Goal: Transaction & Acquisition: Book appointment/travel/reservation

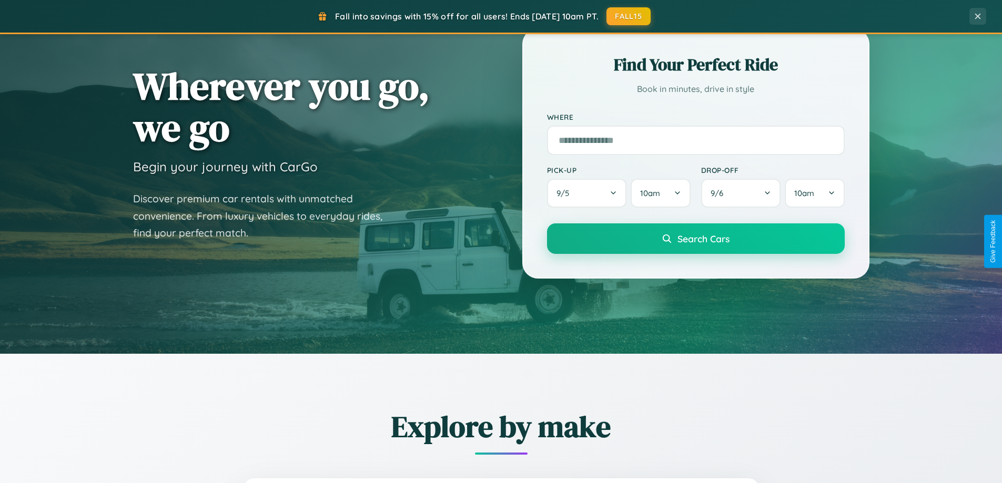
scroll to position [724, 0]
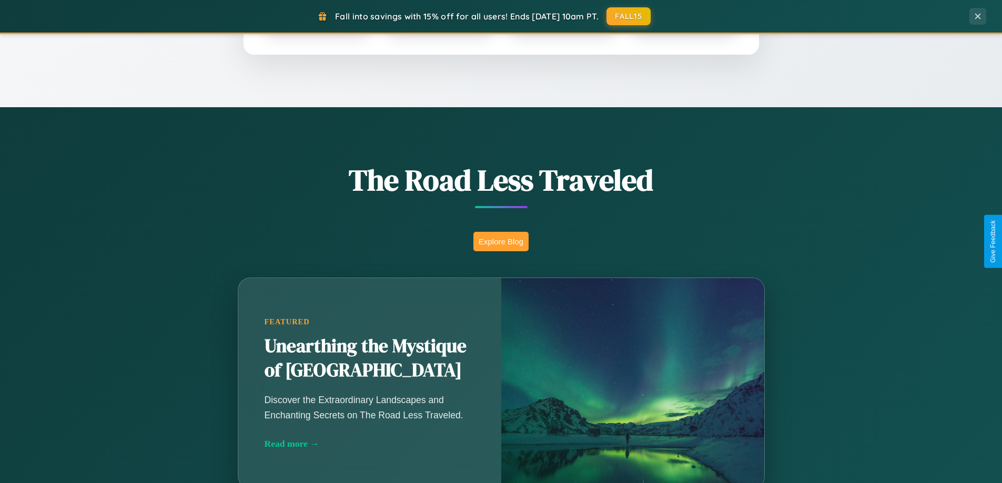
click at [501, 241] on button "Explore Blog" at bounding box center [500, 241] width 55 height 19
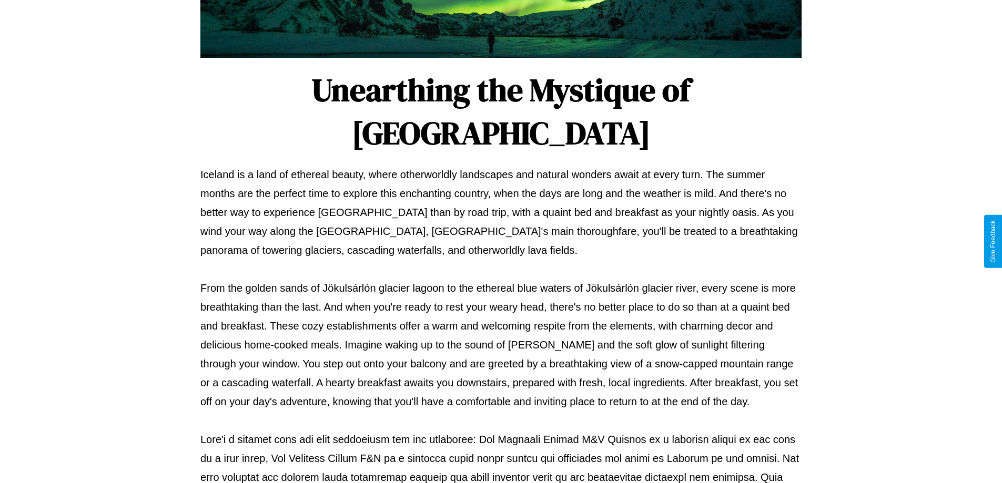
scroll to position [340, 0]
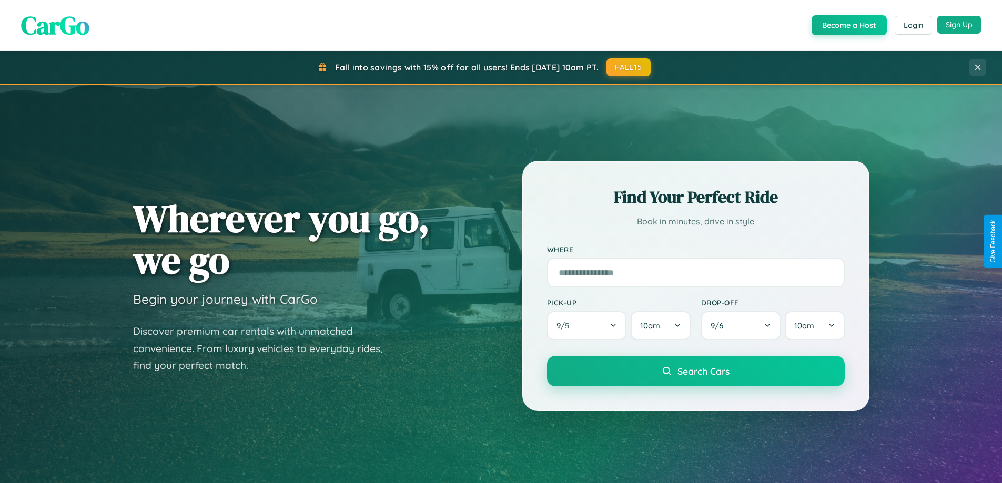
click at [959, 25] on button "Sign Up" at bounding box center [959, 25] width 44 height 18
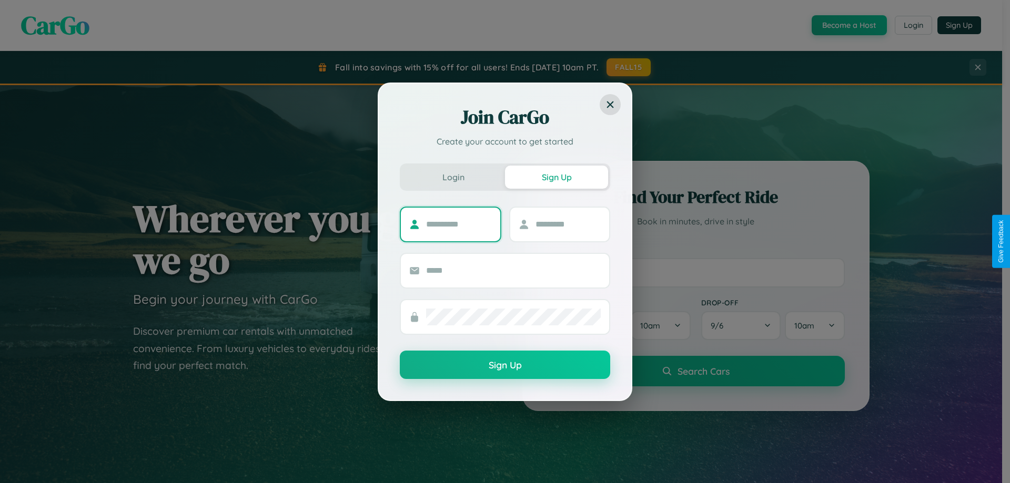
click at [459, 224] on input "text" at bounding box center [459, 224] width 66 height 17
type input "*********"
click at [568, 224] on input "text" at bounding box center [569, 224] width 66 height 17
type input "*******"
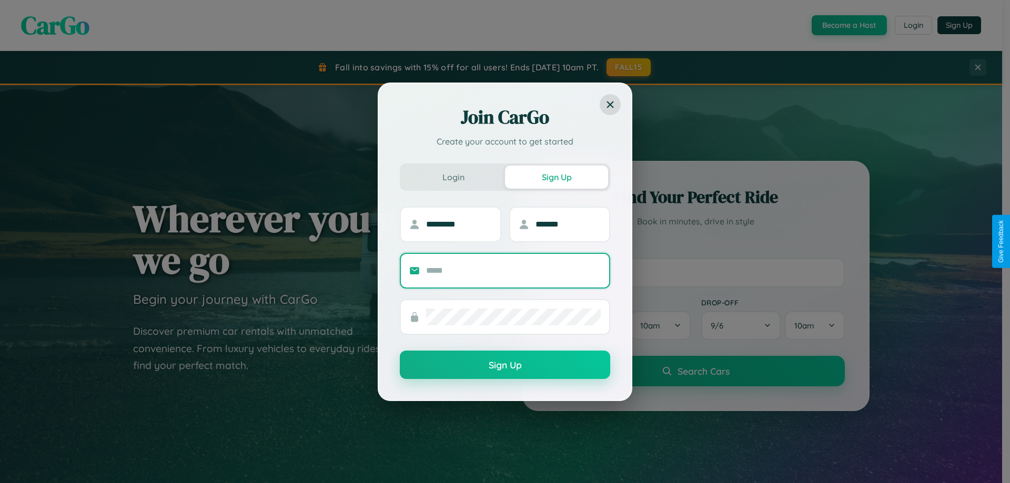
click at [513, 270] on input "text" at bounding box center [513, 271] width 175 height 17
type input "**********"
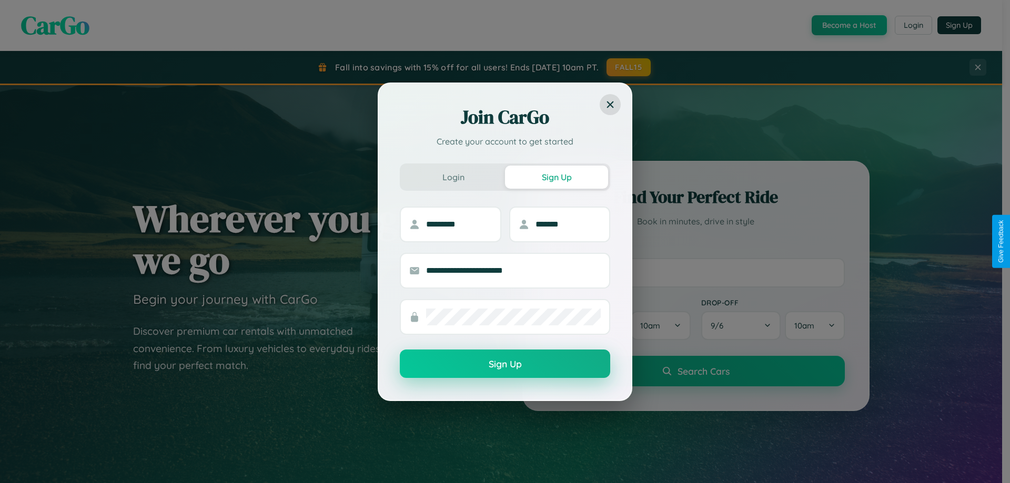
click at [505, 365] on button "Sign Up" at bounding box center [505, 364] width 210 height 28
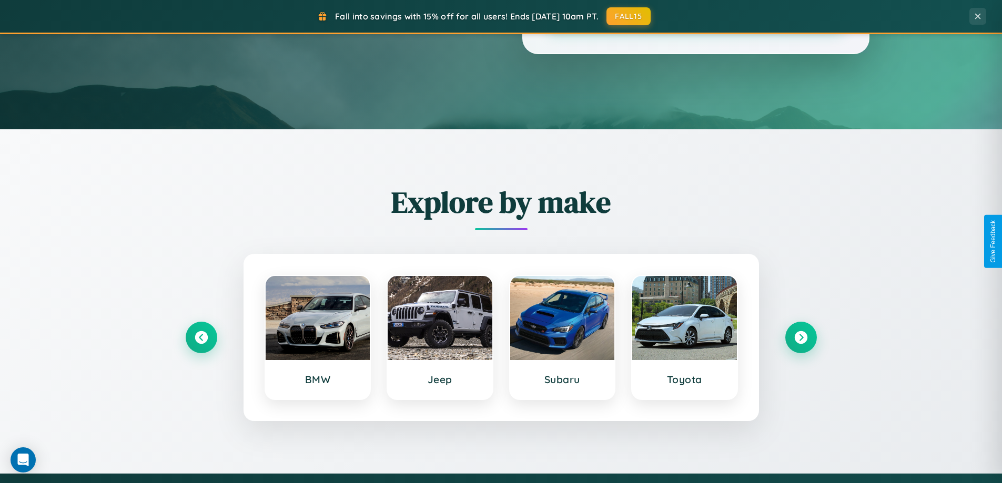
scroll to position [453, 0]
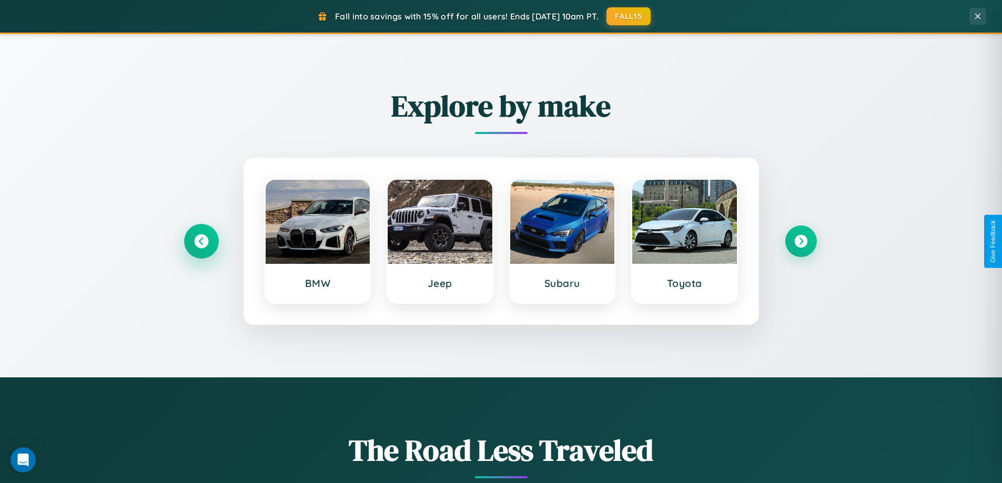
click at [201, 241] on icon at bounding box center [201, 242] width 14 height 14
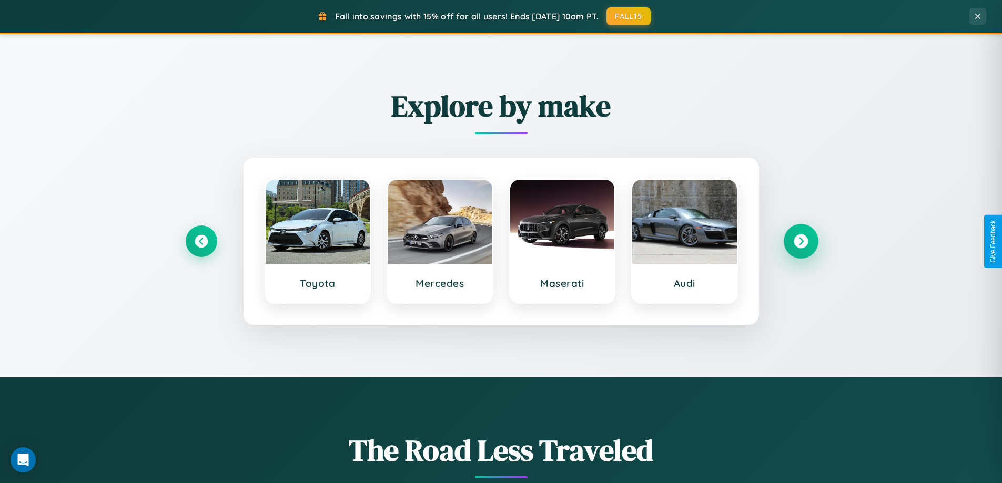
click at [801, 241] on icon at bounding box center [801, 242] width 14 height 14
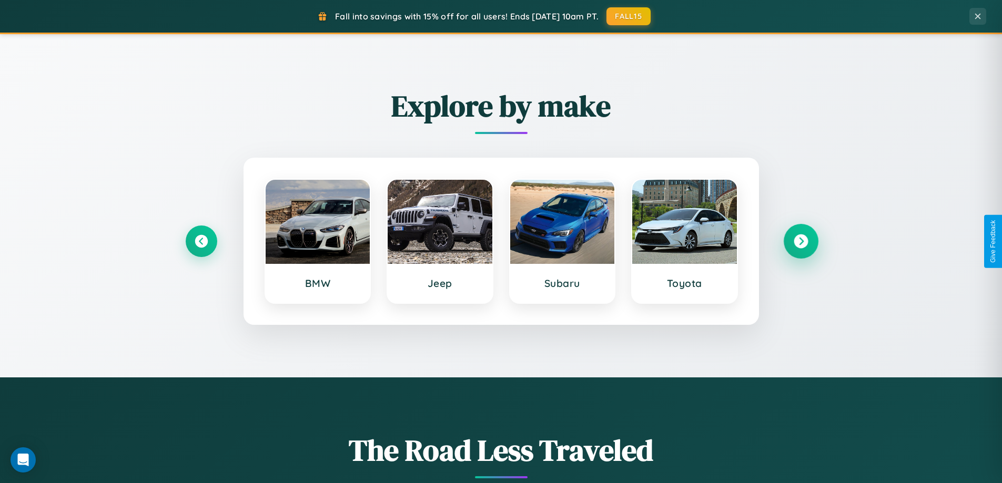
click at [801, 241] on icon at bounding box center [801, 242] width 14 height 14
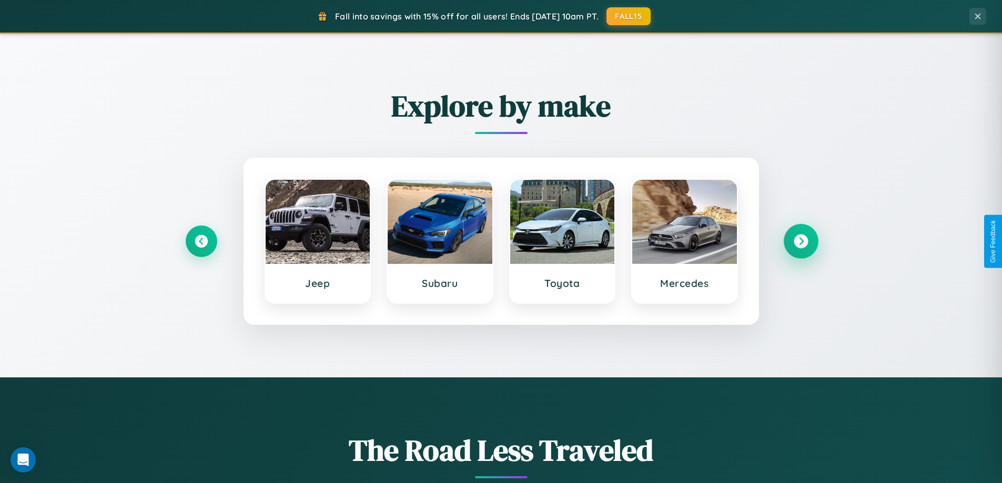
click at [801, 241] on icon at bounding box center [801, 242] width 14 height 14
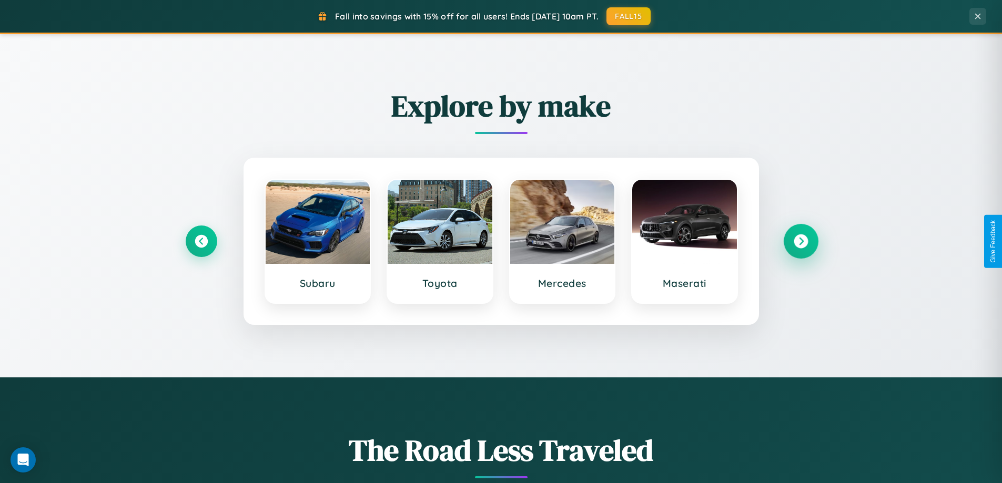
click at [801, 241] on icon at bounding box center [801, 242] width 14 height 14
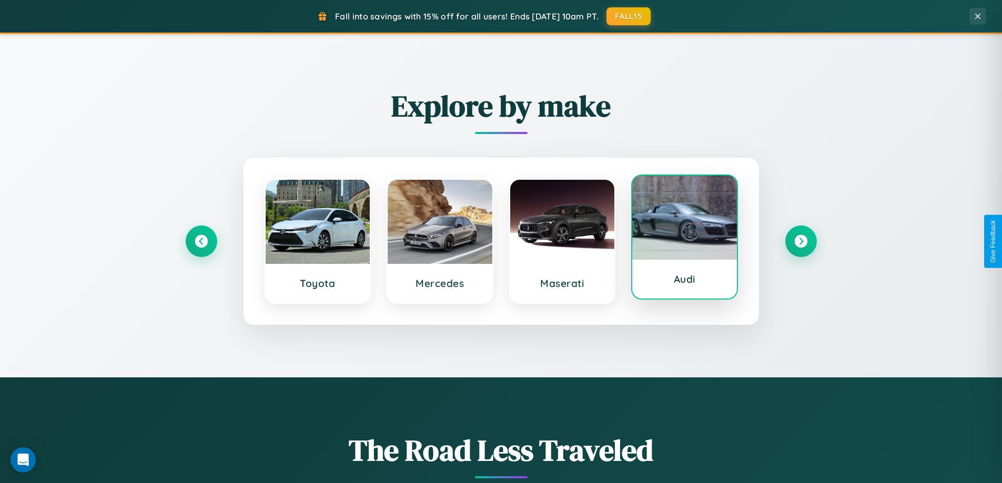
click at [684, 238] on div at bounding box center [684, 218] width 105 height 84
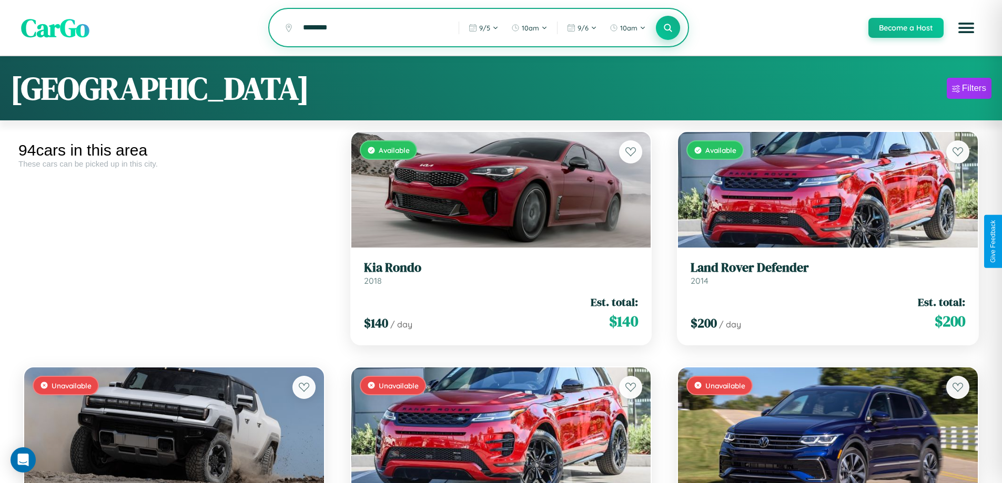
click at [668, 28] on icon at bounding box center [668, 28] width 10 height 10
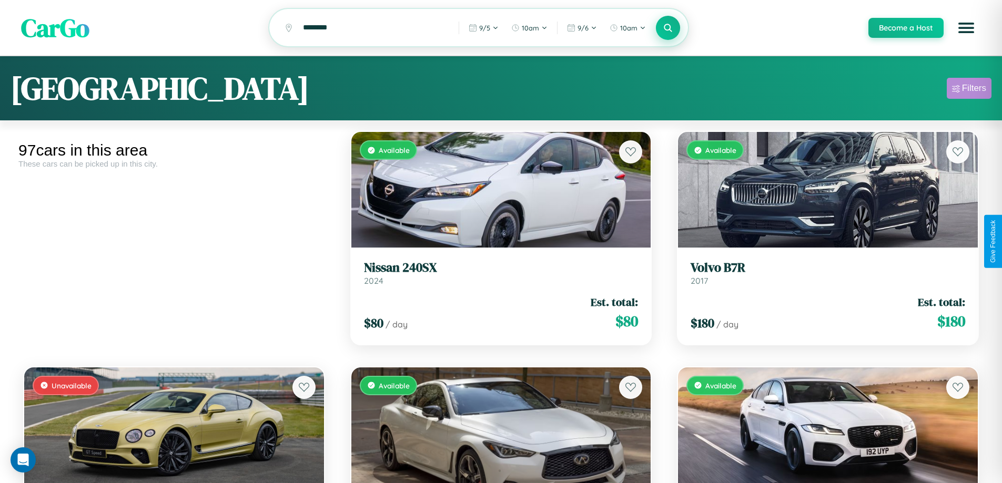
click at [969, 90] on div "Filters" at bounding box center [974, 88] width 24 height 11
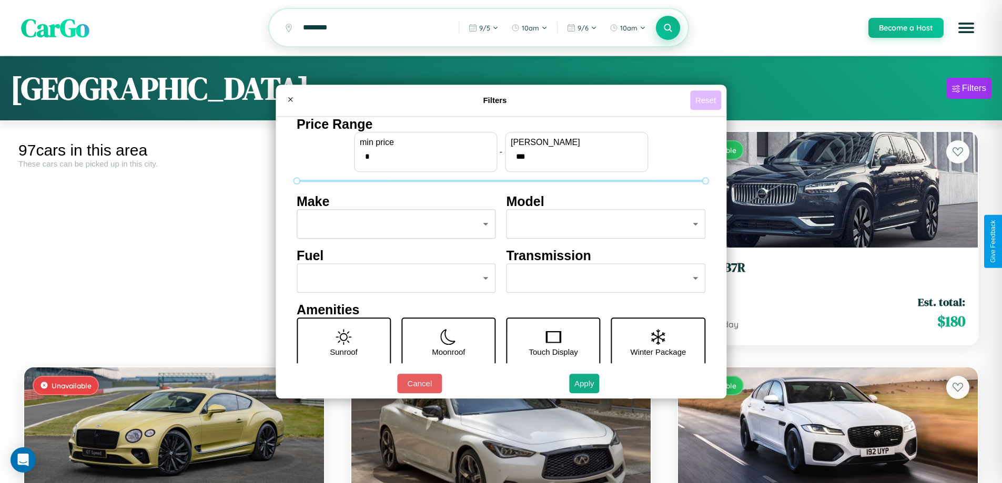
click at [707, 100] on button "Reset" at bounding box center [705, 99] width 31 height 19
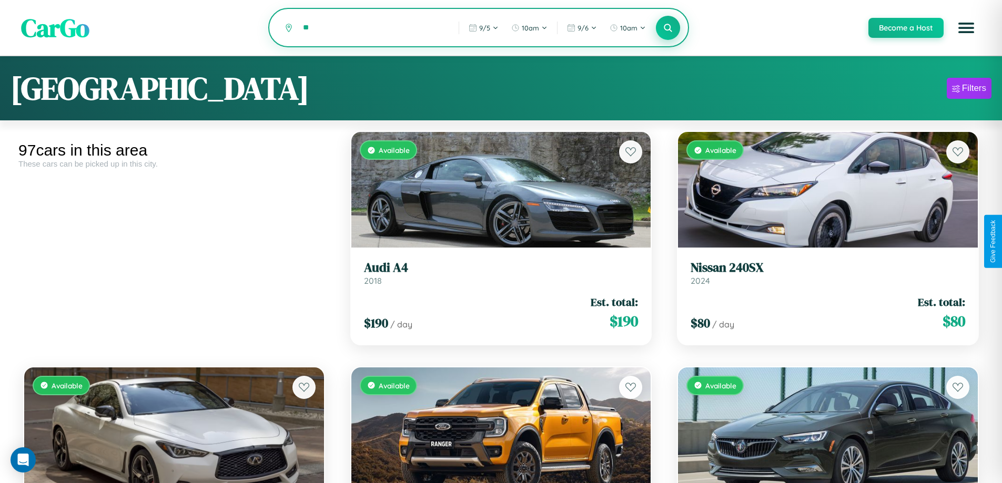
type input "*"
type input "******"
click at [668, 28] on icon at bounding box center [668, 28] width 10 height 10
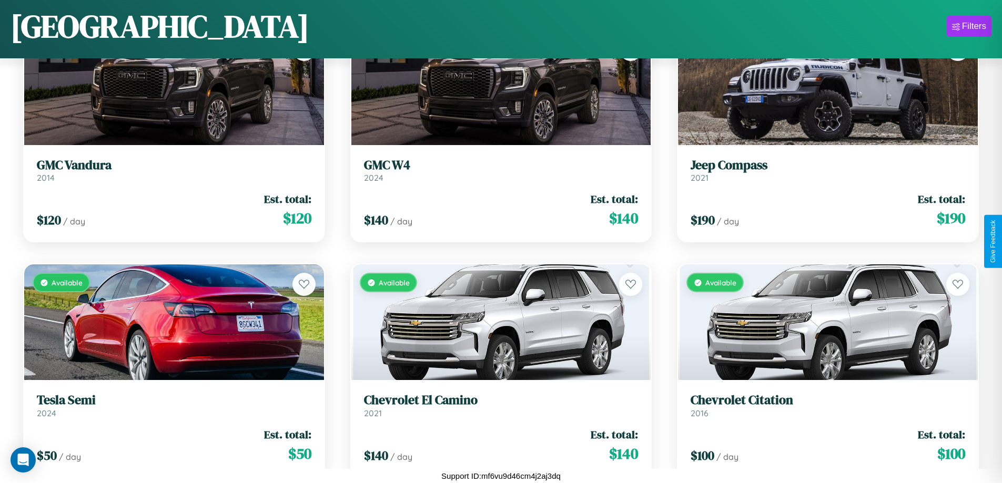
scroll to position [6509, 0]
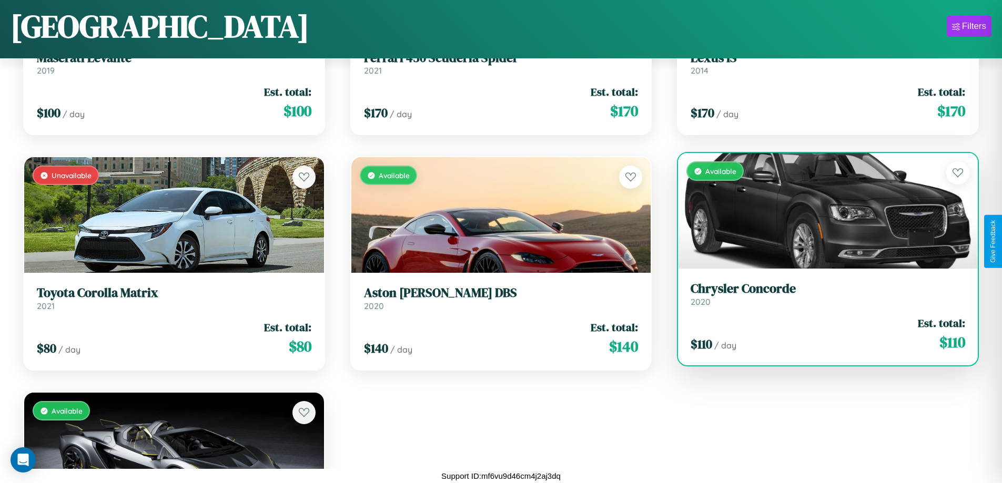
click at [821, 297] on link "Chrysler Concorde 2020" at bounding box center [828, 294] width 275 height 26
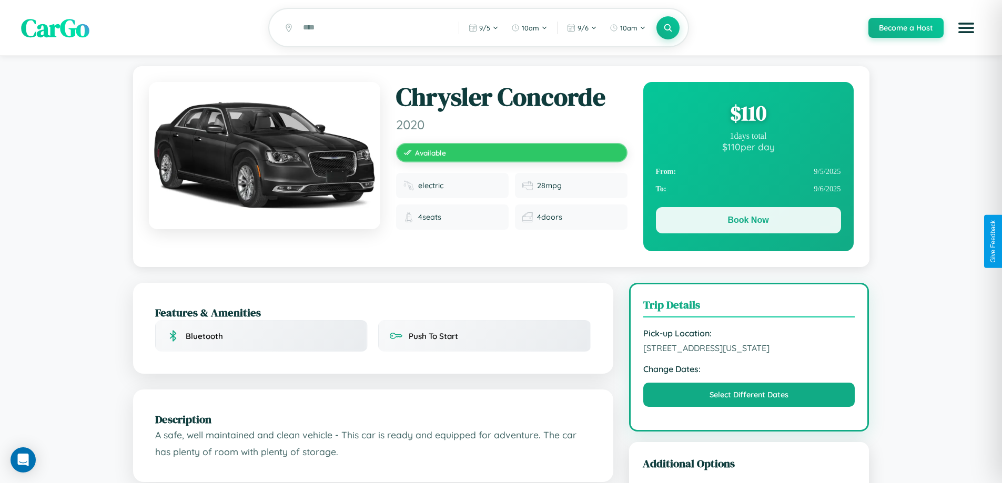
click at [748, 223] on button "Book Now" at bounding box center [748, 220] width 185 height 26
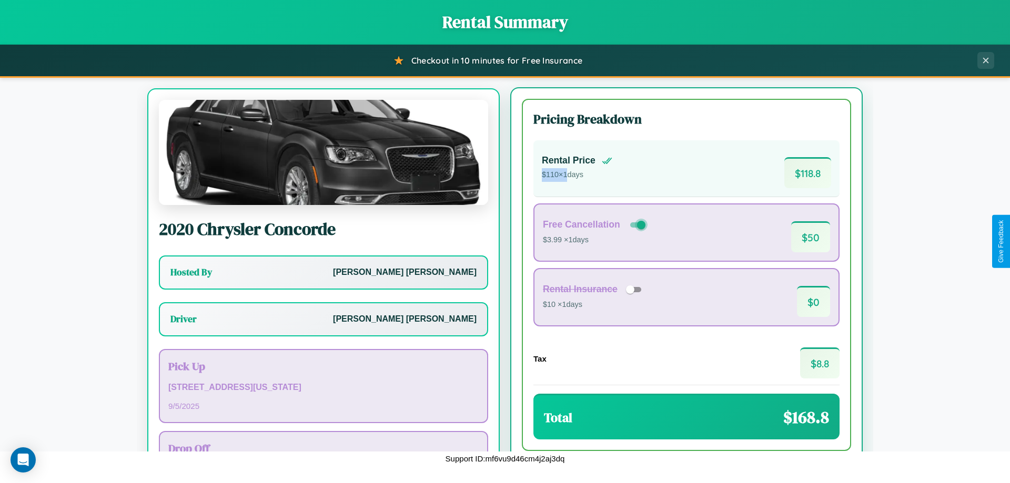
scroll to position [49, 0]
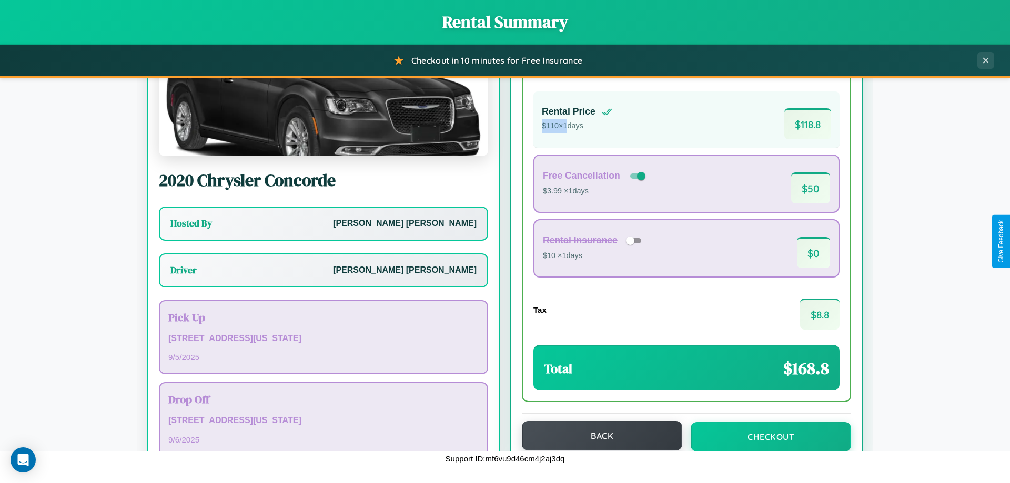
click at [597, 436] on button "Back" at bounding box center [602, 435] width 160 height 29
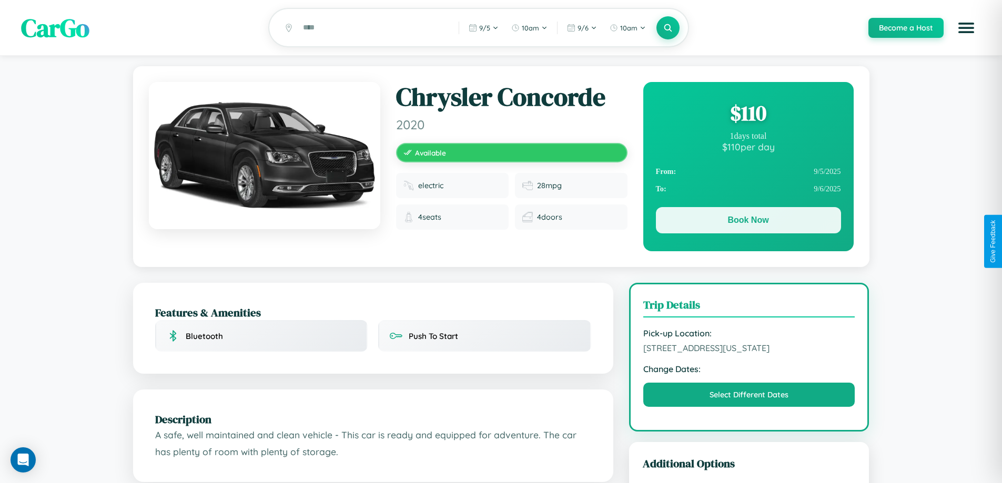
click at [748, 222] on button "Book Now" at bounding box center [748, 220] width 185 height 26
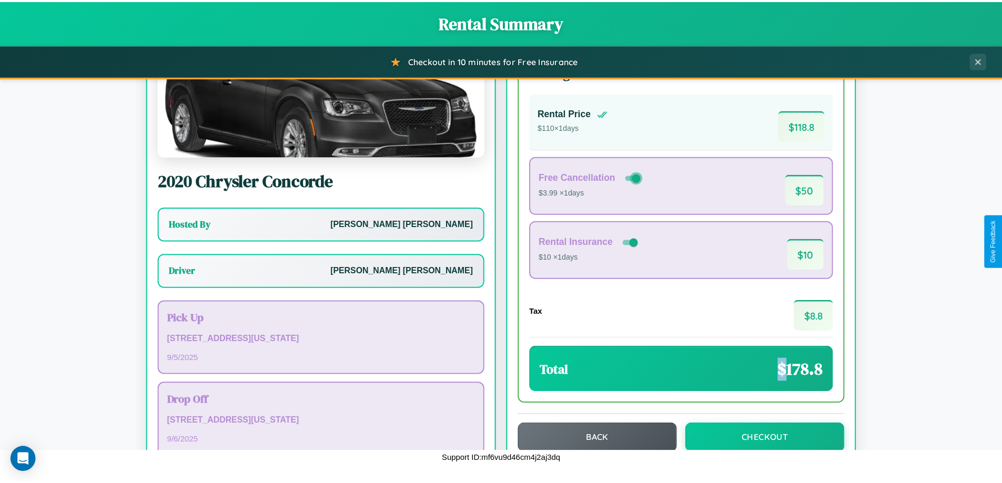
scroll to position [76, 0]
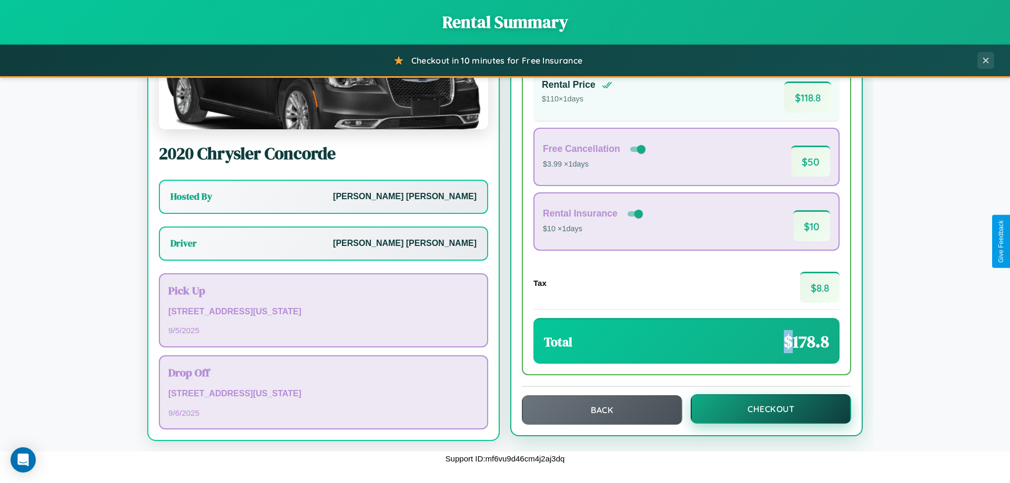
click at [764, 409] on button "Checkout" at bounding box center [771, 409] width 160 height 29
